Goal: Task Accomplishment & Management: Use online tool/utility

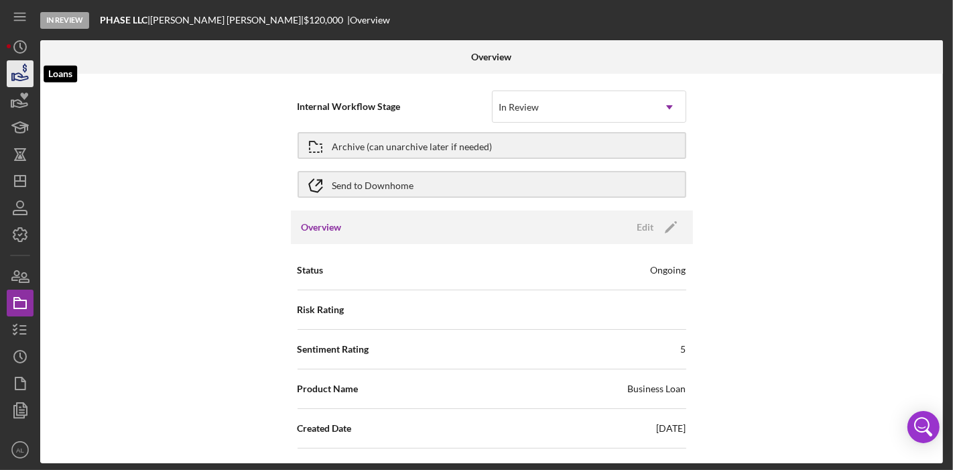
scroll to position [1368, 0]
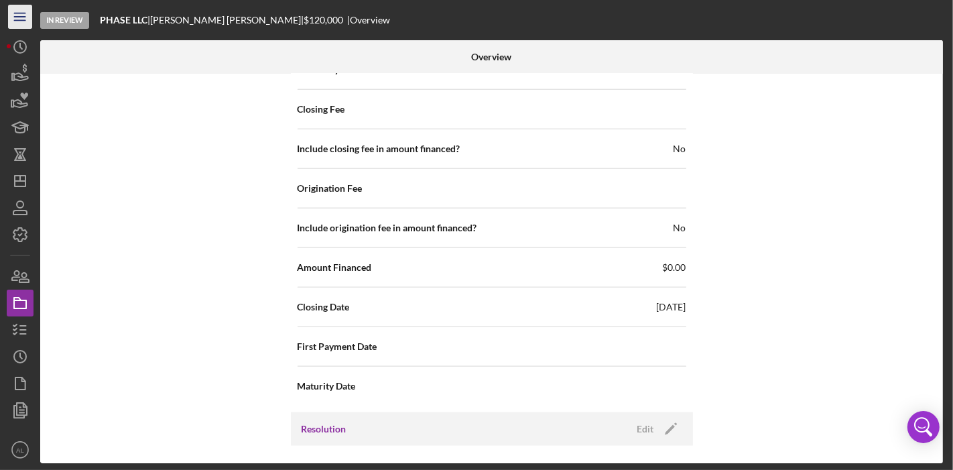
click at [15, 27] on icon "Icon/Menu" at bounding box center [20, 17] width 30 height 30
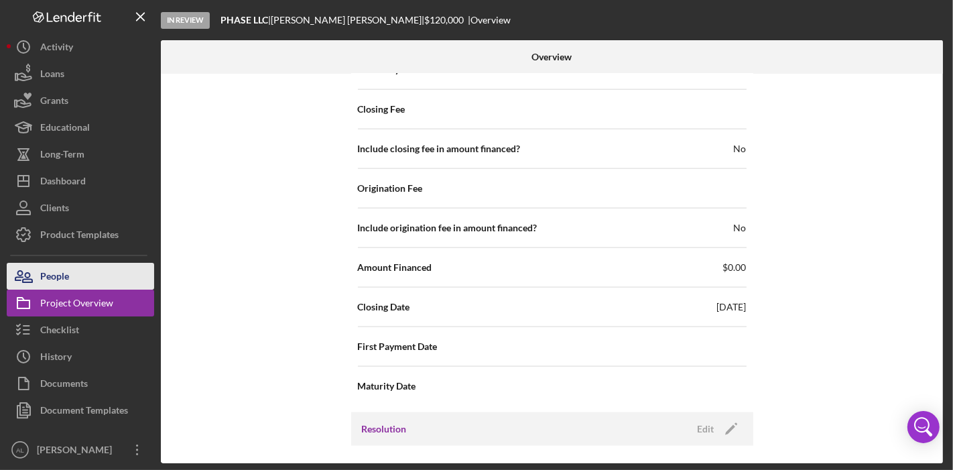
click at [65, 270] on div "People" at bounding box center [54, 278] width 29 height 30
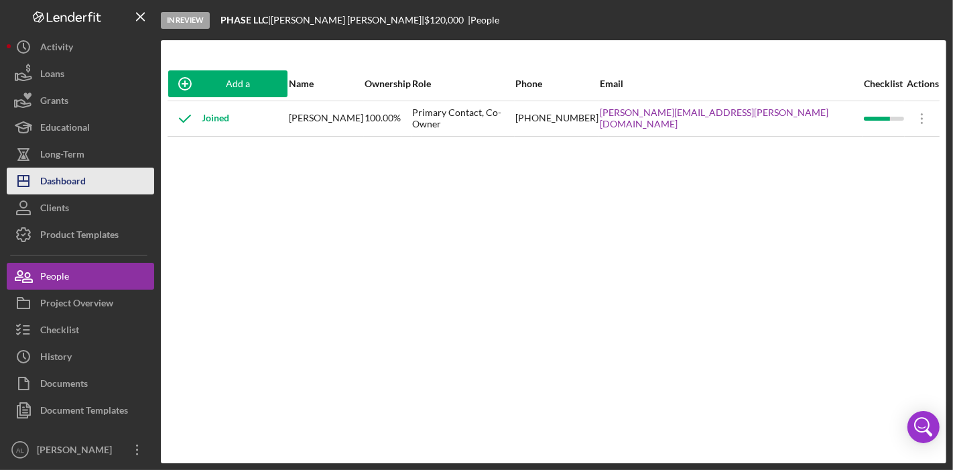
click at [71, 182] on div "Dashboard" at bounding box center [63, 183] width 46 height 30
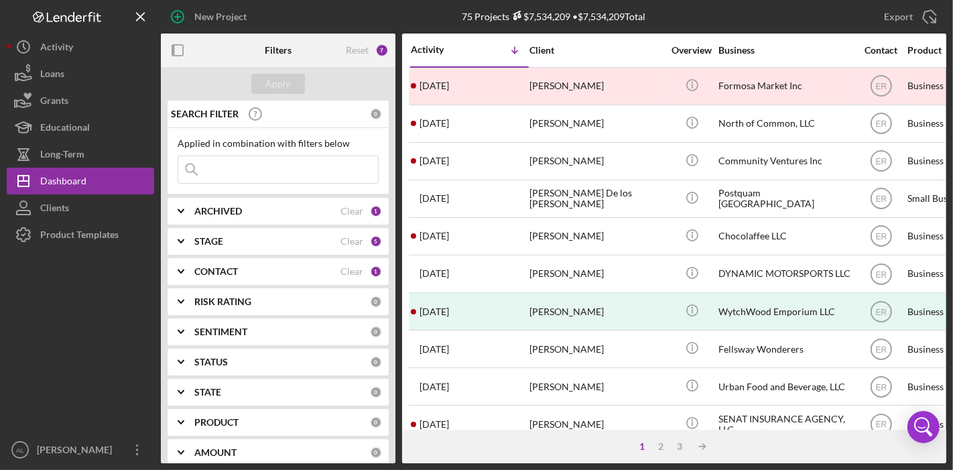
click at [262, 271] on div "CONTACT" at bounding box center [267, 271] width 146 height 11
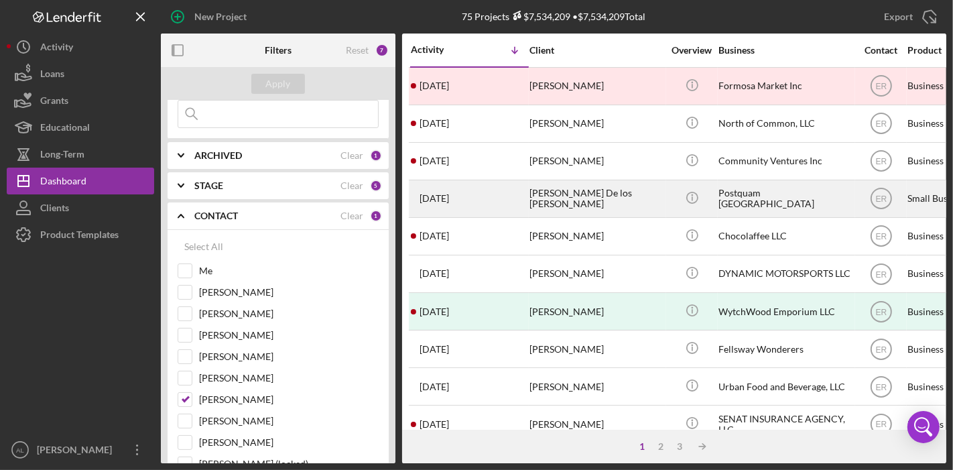
click at [755, 190] on div "Postquam [GEOGRAPHIC_DATA]" at bounding box center [786, 199] width 134 height 36
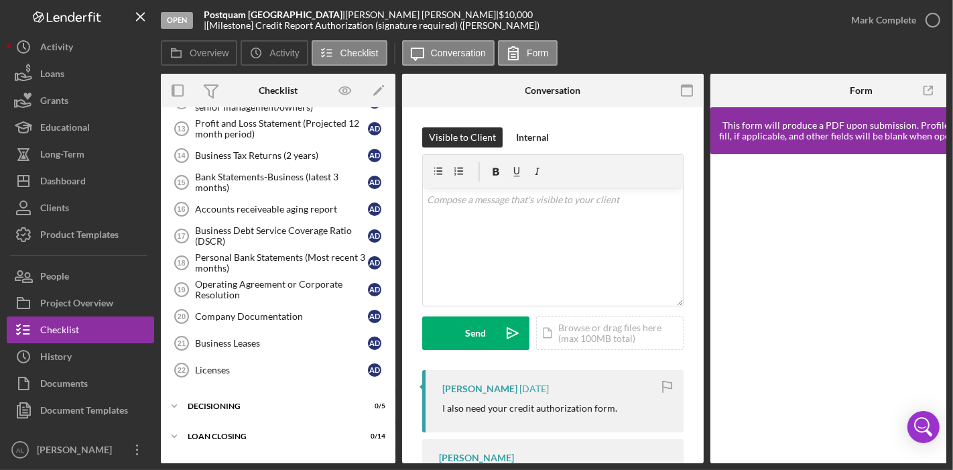
scroll to position [379, 0]
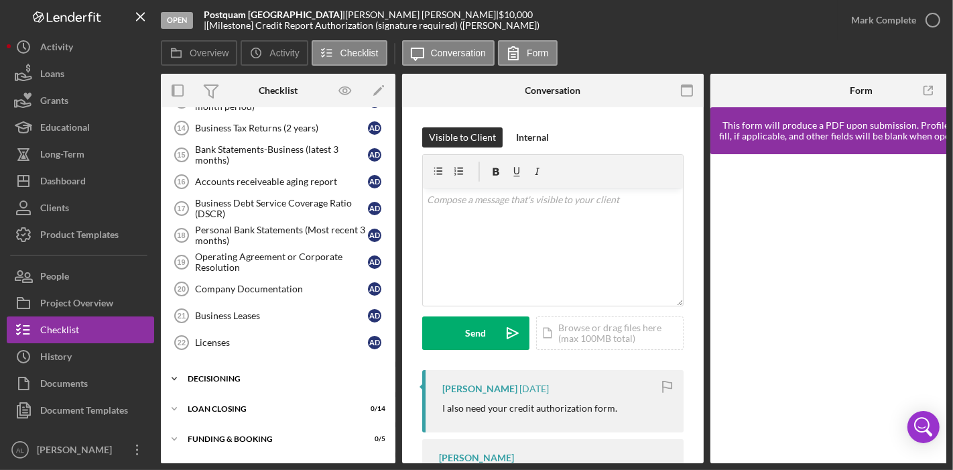
click at [258, 378] on div "Icon/Expander DECISIONING 0 / 5" at bounding box center [278, 378] width 235 height 27
